Goal: Transaction & Acquisition: Purchase product/service

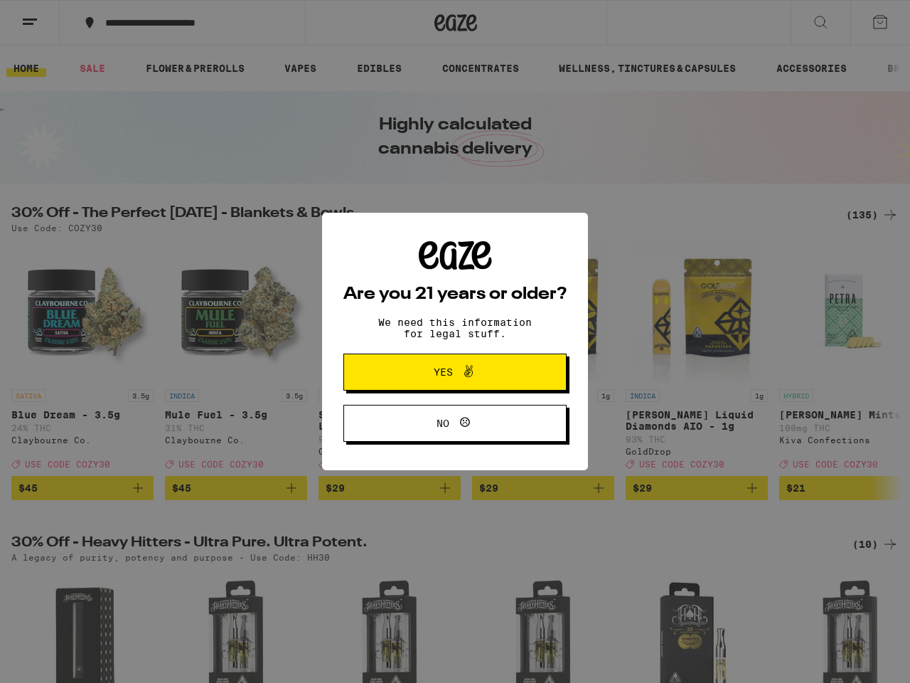
click at [454, 341] on div "Are you 21 years or older? We need this information for legal stuff. Yes No" at bounding box center [454, 341] width 223 height 201
click at [454, 374] on span at bounding box center [465, 372] width 24 height 18
